Goal: Transaction & Acquisition: Book appointment/travel/reservation

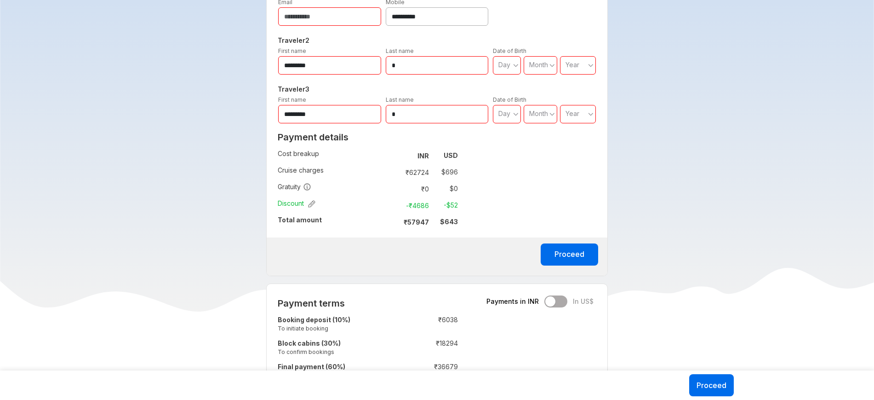
scroll to position [479, 0]
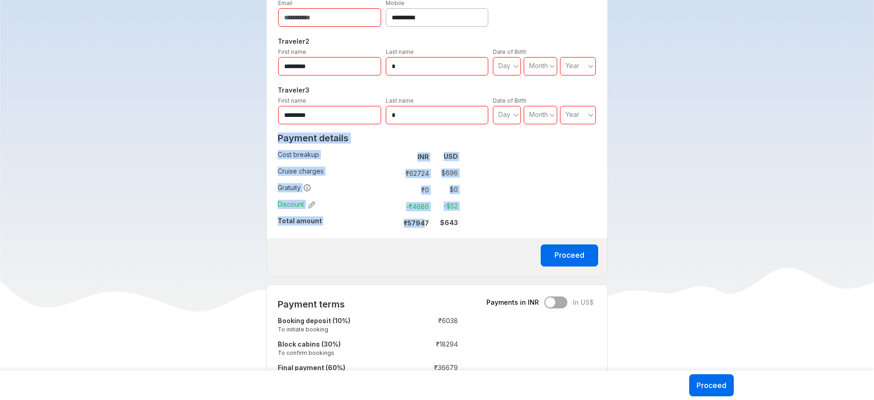
drag, startPoint x: 276, startPoint y: 217, endPoint x: 430, endPoint y: 222, distance: 154.1
click at [430, 222] on div "Payment details Cost breakup : INR USD Cruise charges : ₹ 62724 $ 696 Gratuity …" at bounding box center [368, 183] width 202 height 109
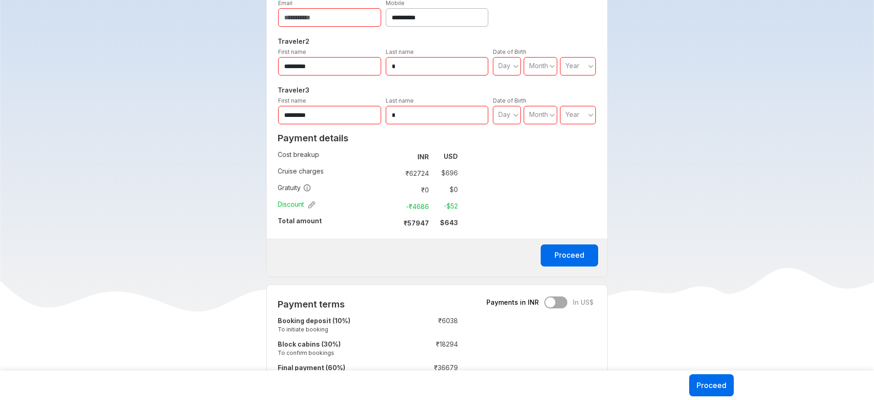
click at [499, 218] on div "**********" at bounding box center [437, 92] width 342 height 369
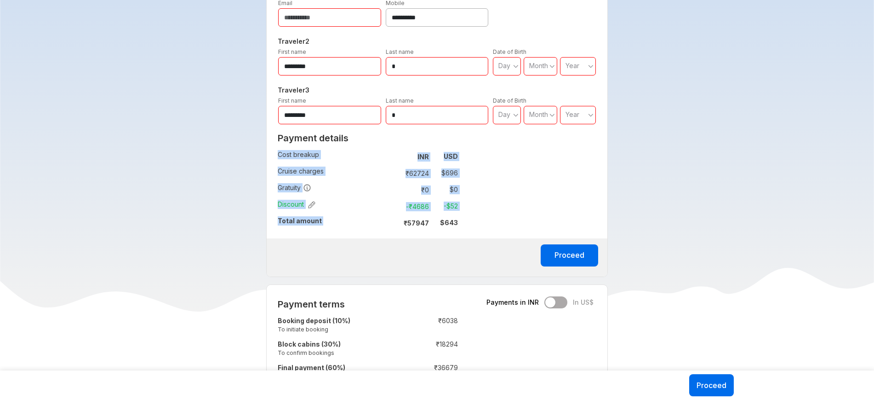
drag, startPoint x: 404, startPoint y: 222, endPoint x: 459, endPoint y: 227, distance: 55.4
click at [459, 227] on div "Payment details Cost breakup : INR USD Cruise charges : ₹ 62724 $ 696 Gratuity …" at bounding box center [368, 183] width 202 height 109
copy tbody "Cost breakup : INR USD Cruise charges : ₹ 62724 $ 696 Gratuity : ₹ 0 $ 0 Discou…"
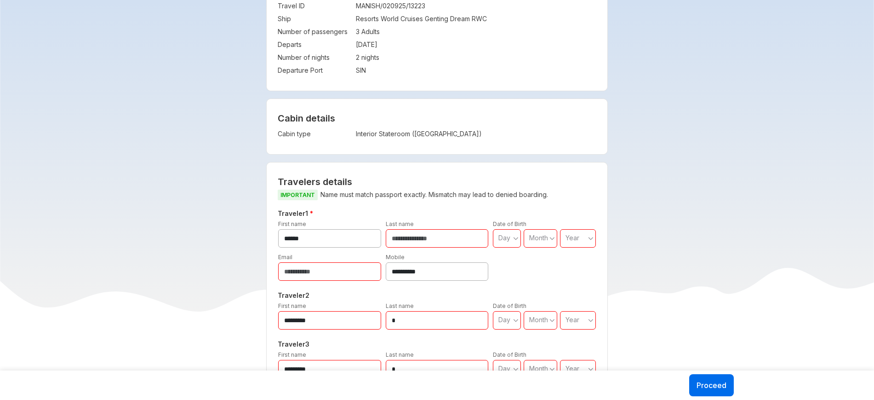
scroll to position [0, 0]
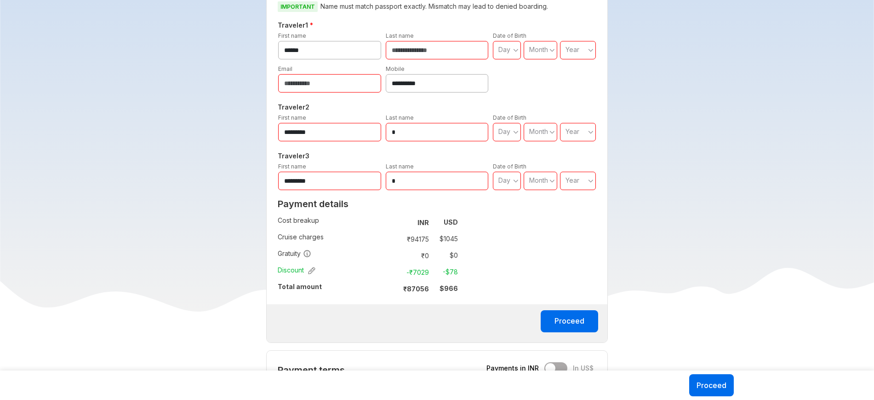
scroll to position [413, 0]
click at [423, 286] on strong "₹ 87056" at bounding box center [416, 288] width 26 height 8
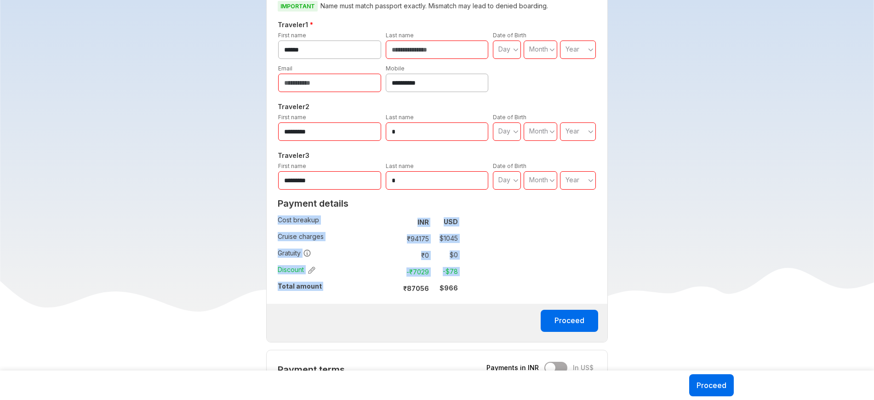
drag, startPoint x: 459, startPoint y: 287, endPoint x: 403, endPoint y: 286, distance: 55.7
click at [403, 286] on div "Payment details Cost breakup : INR USD Cruise charges : ₹ 94175 $ 1045 Gratuity…" at bounding box center [368, 248] width 202 height 109
copy tbody "Cost breakup : INR USD Cruise charges : ₹ 94175 $ 1045 Gratuity : ₹ 0 $ 0 Disco…"
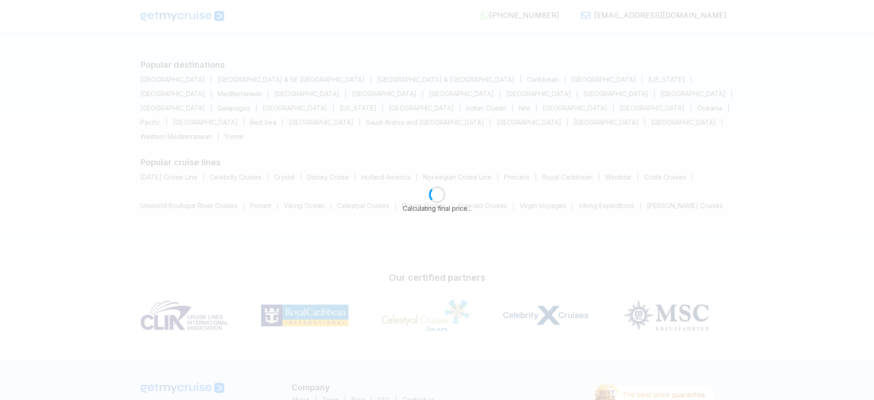
scroll to position [132, 0]
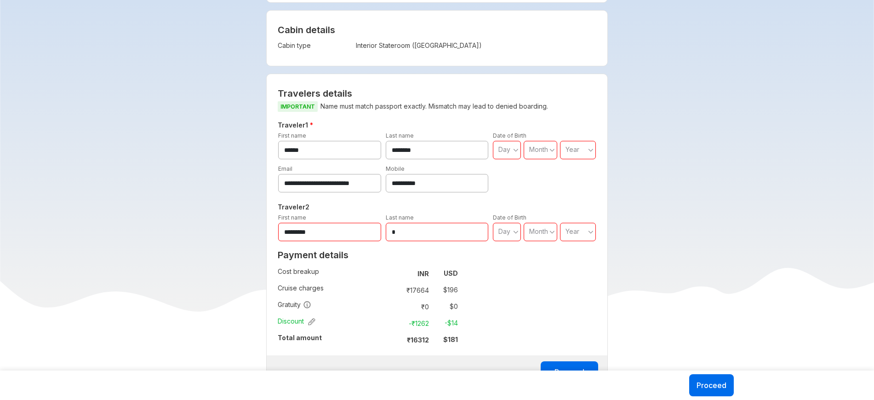
scroll to position [395, 0]
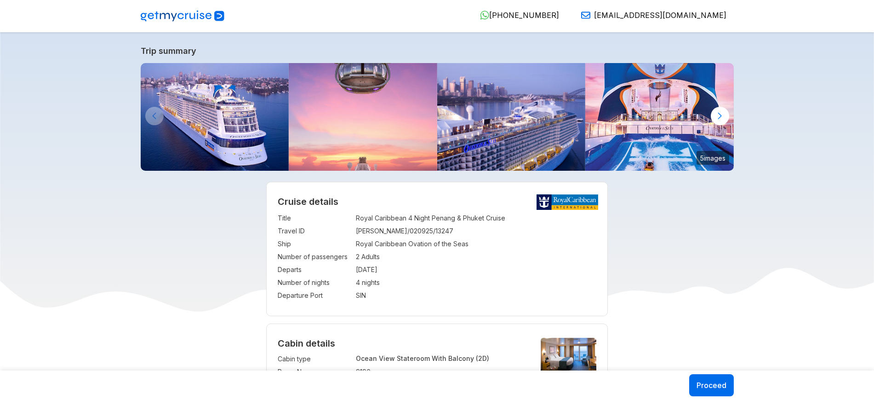
select select "**"
select select "*"
select select "**"
select select "*"
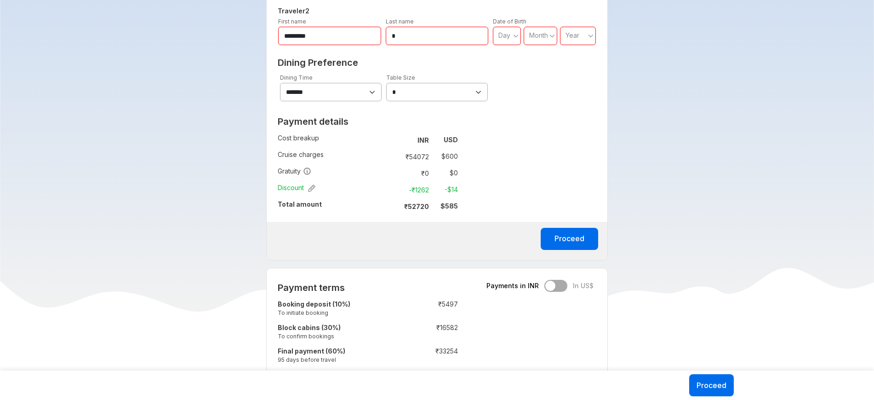
scroll to position [515, 0]
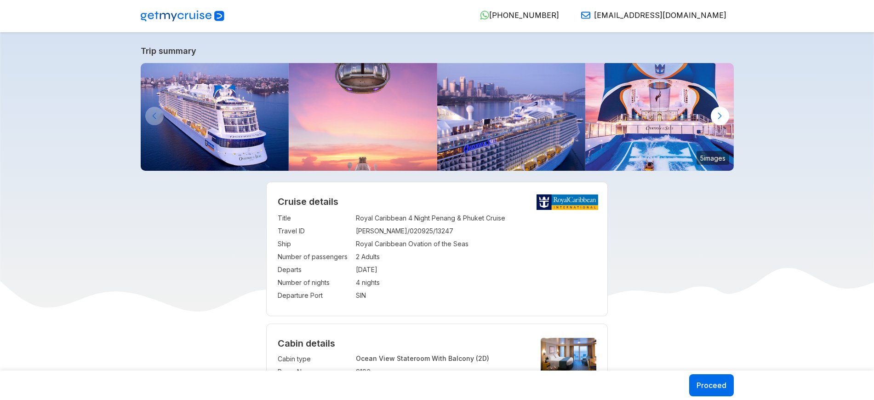
select select "**"
select select "*"
